Goal: Information Seeking & Learning: Understand process/instructions

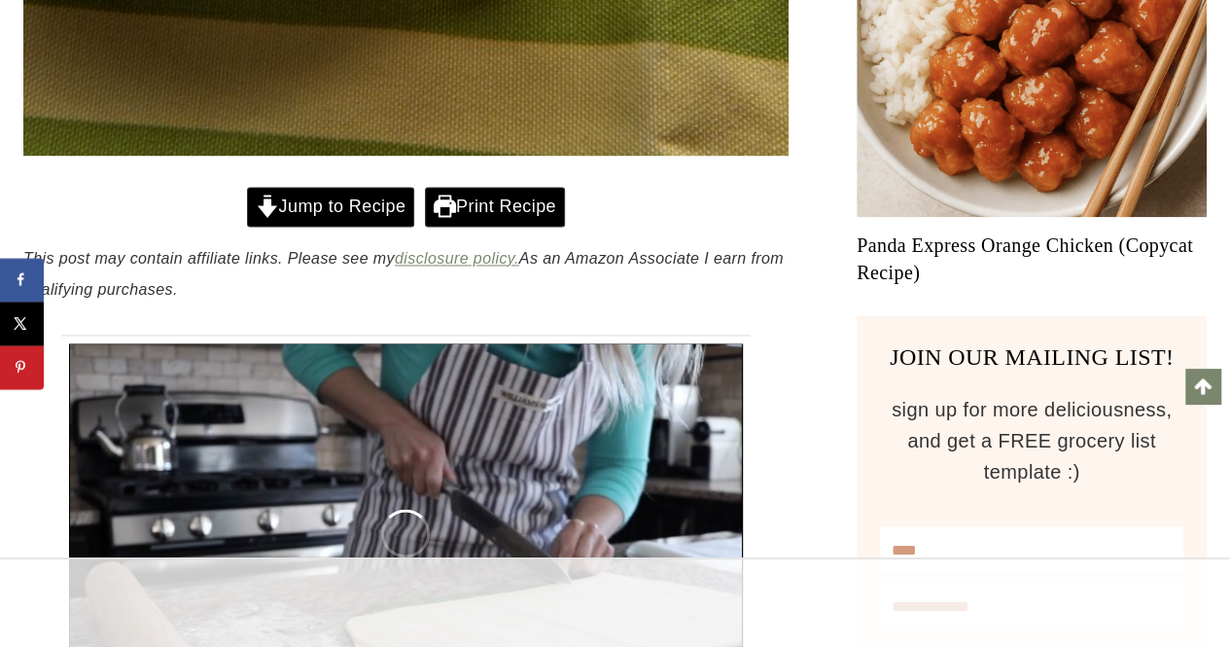
click at [362, 210] on link "Jump to Recipe" at bounding box center [330, 207] width 167 height 40
